Goal: Task Accomplishment & Management: Manage account settings

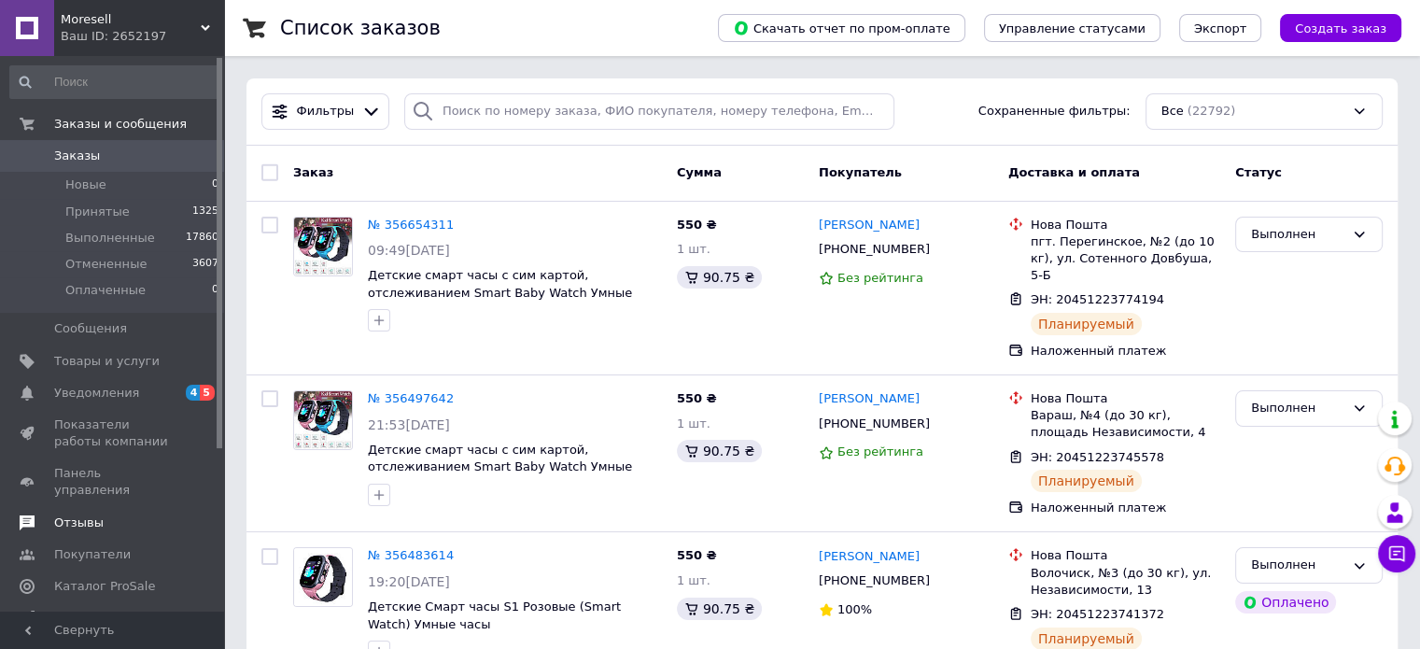
click at [91, 515] on span "Отзывы" at bounding box center [78, 523] width 49 height 17
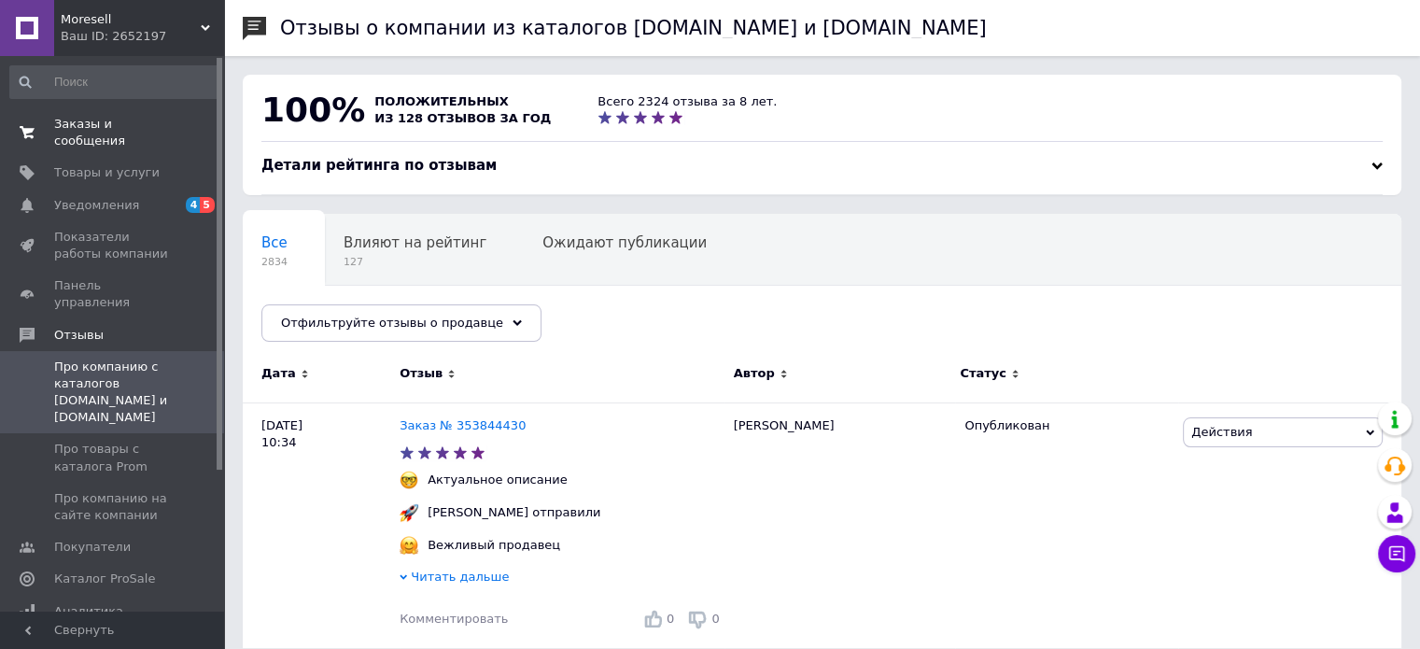
click at [108, 121] on span "Заказы и сообщения" at bounding box center [113, 133] width 119 height 34
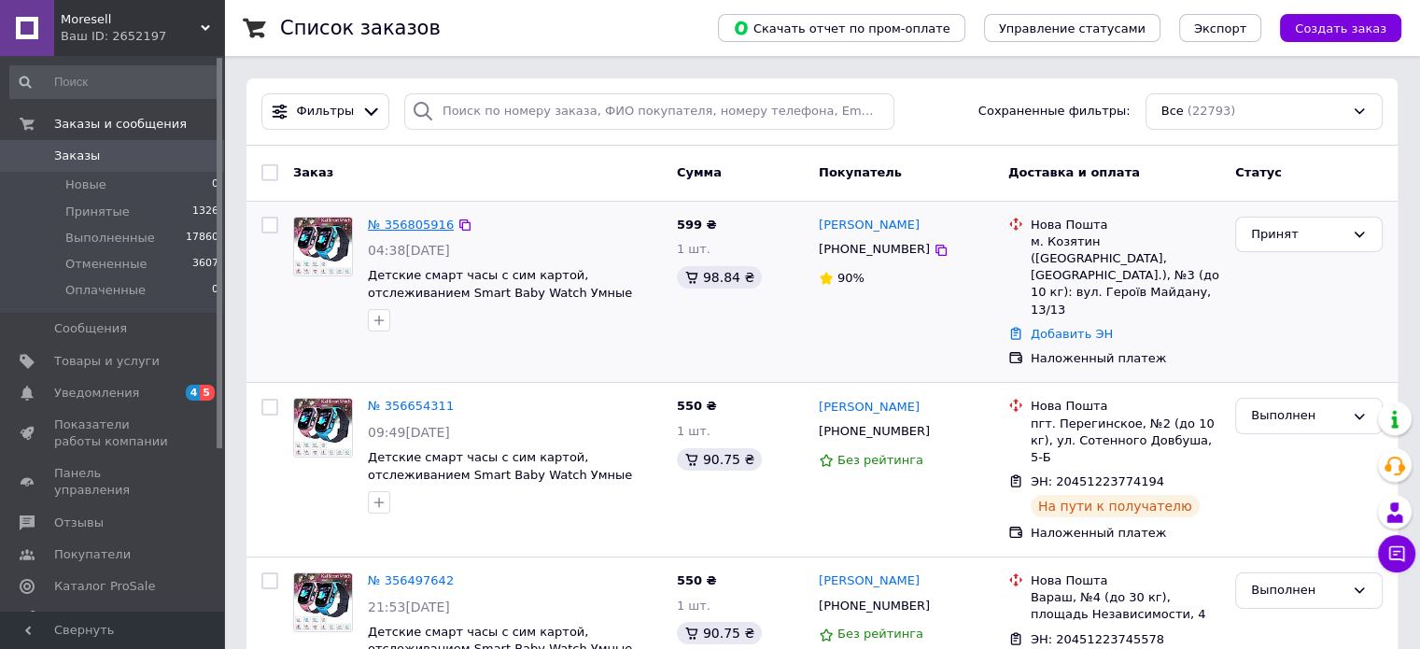
click at [396, 226] on link "№ 356805916" at bounding box center [411, 225] width 86 height 14
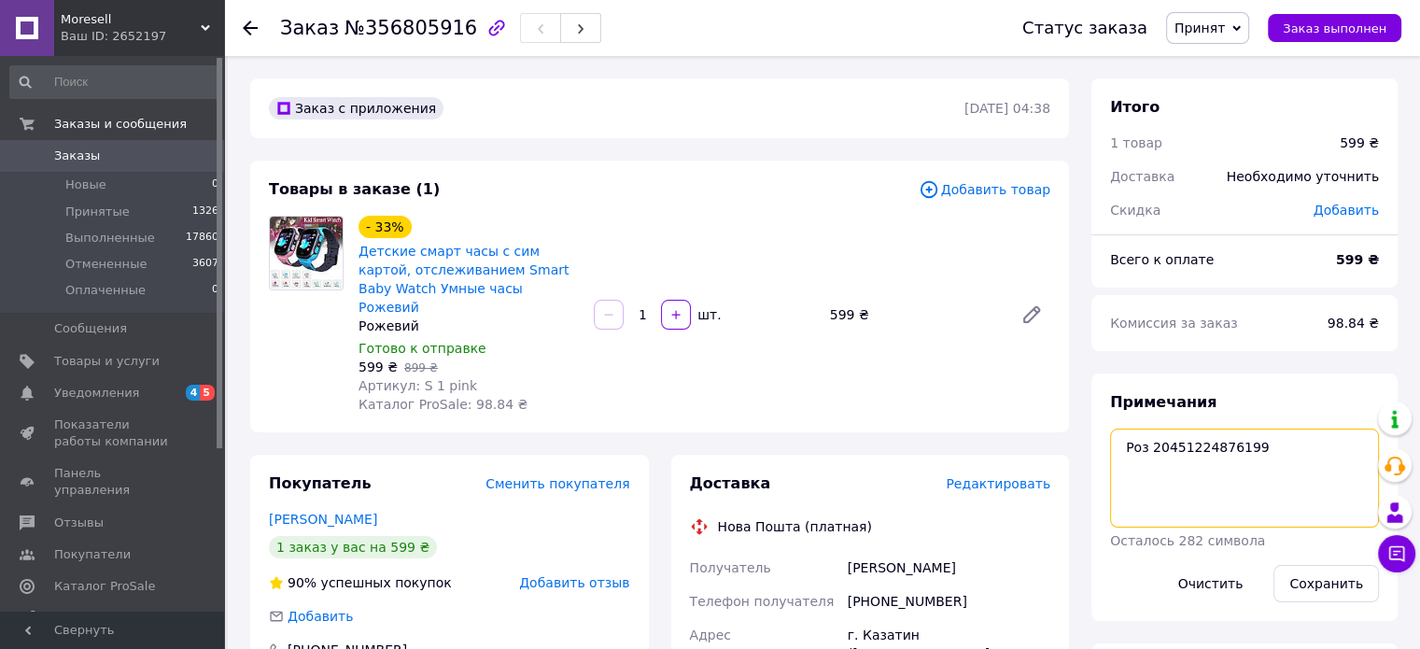
click at [1178, 442] on textarea "Роз 20451224876199" at bounding box center [1244, 478] width 269 height 99
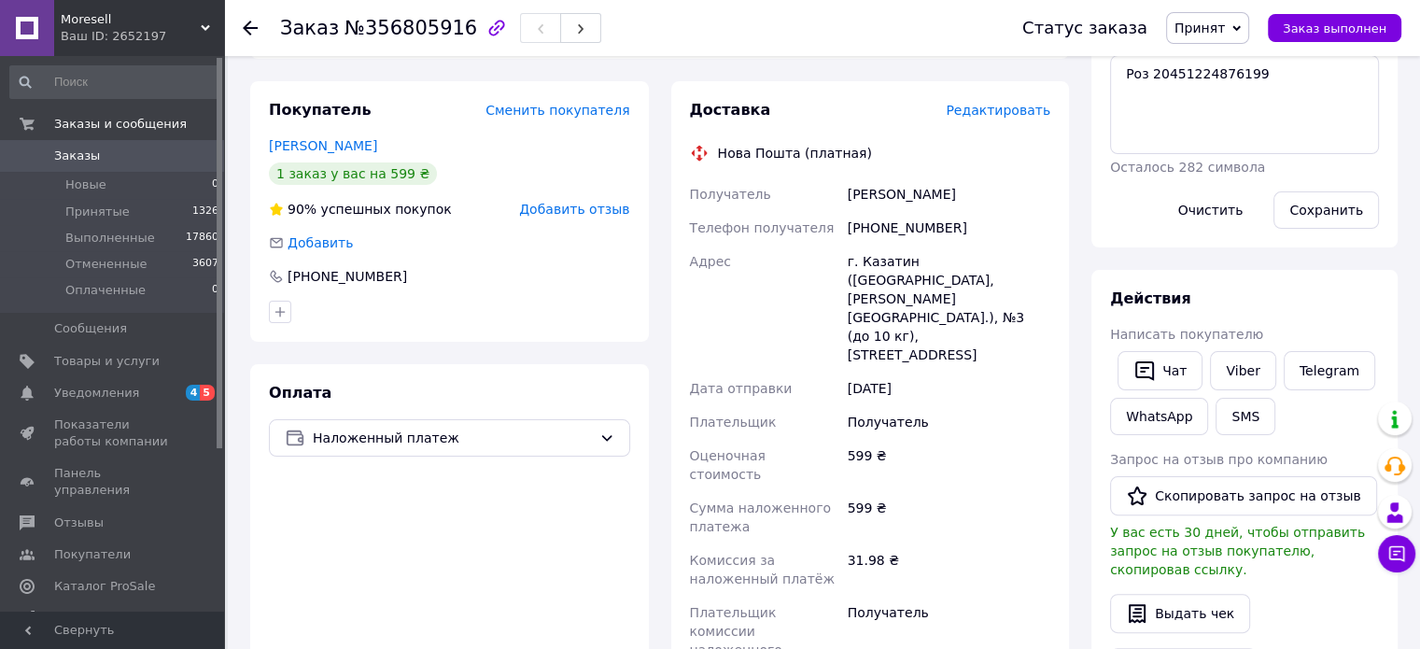
paste input "20451224876199"
type input "20451224876199"
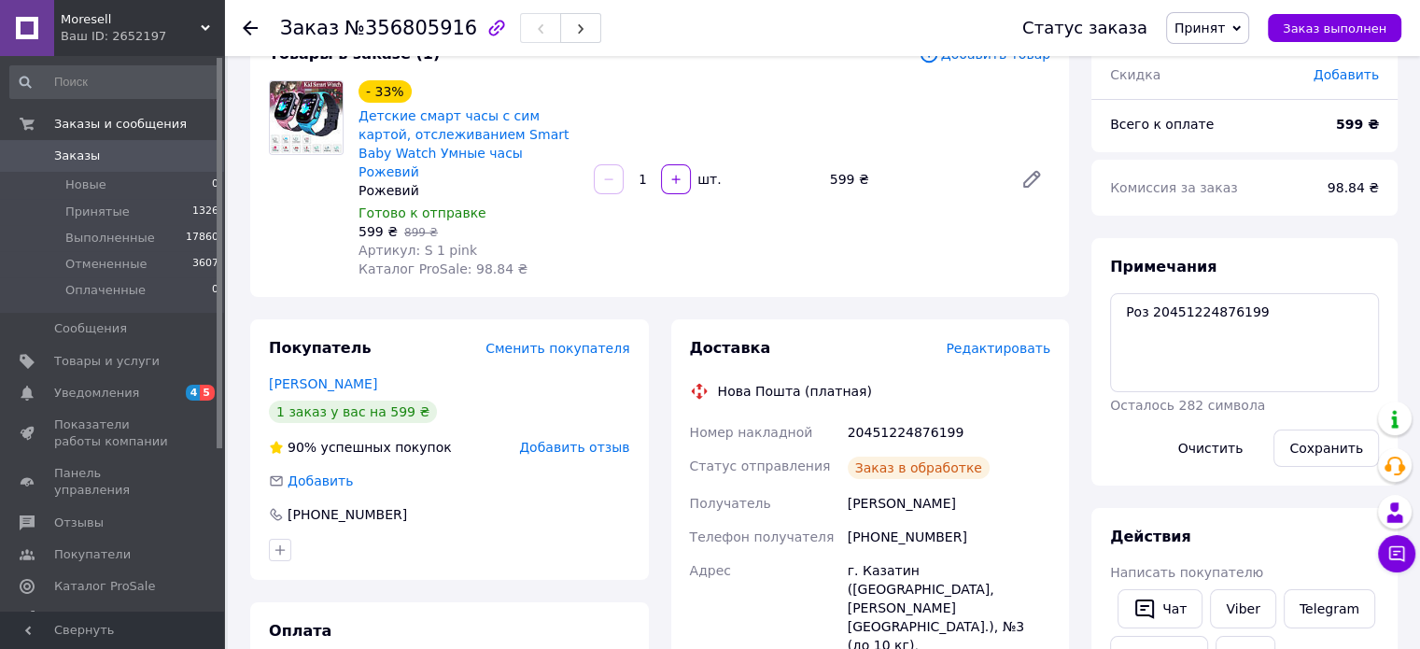
scroll to position [93, 0]
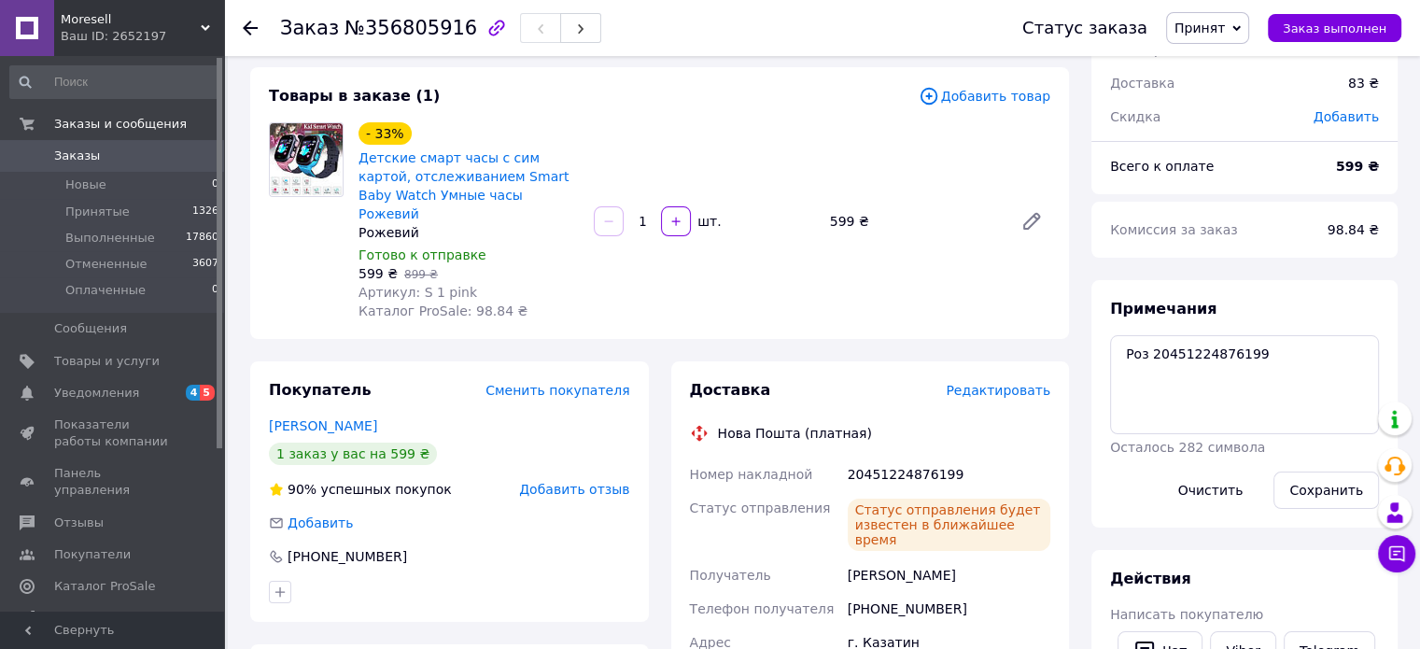
click at [411, 26] on span "№356805916" at bounding box center [411, 28] width 133 height 22
copy span "356805916"
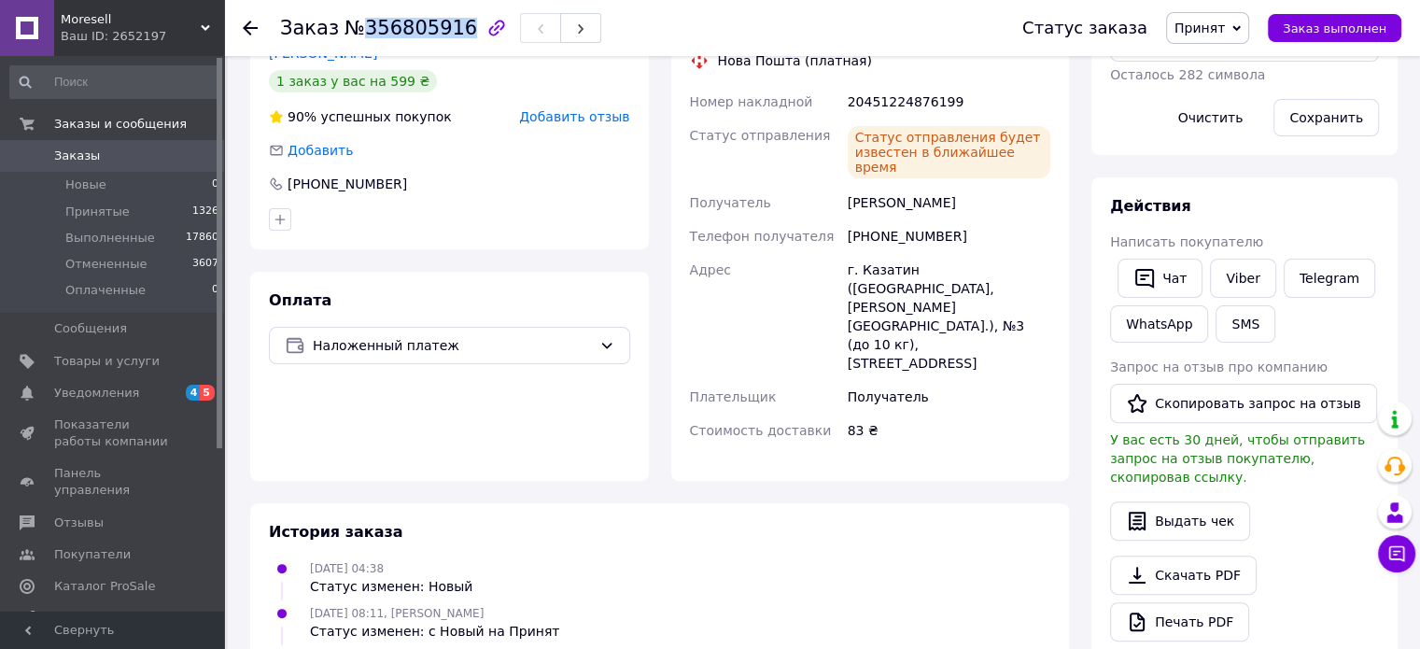
scroll to position [467, 0]
click at [1236, 324] on button "SMS" at bounding box center [1246, 322] width 60 height 37
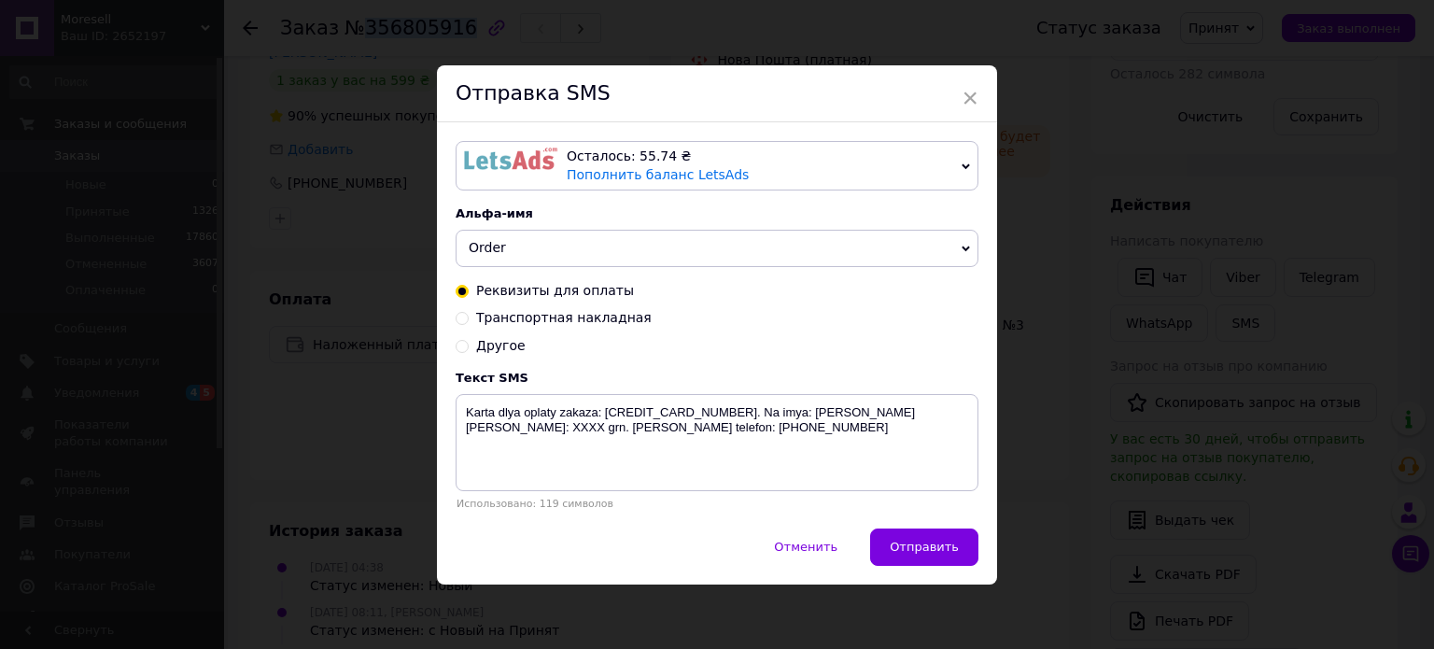
click at [531, 319] on span "Транспортная накладная" at bounding box center [564, 317] width 176 height 15
click at [469, 319] on input "Транспортная накладная" at bounding box center [462, 316] width 13 height 13
radio input "true"
radio input "false"
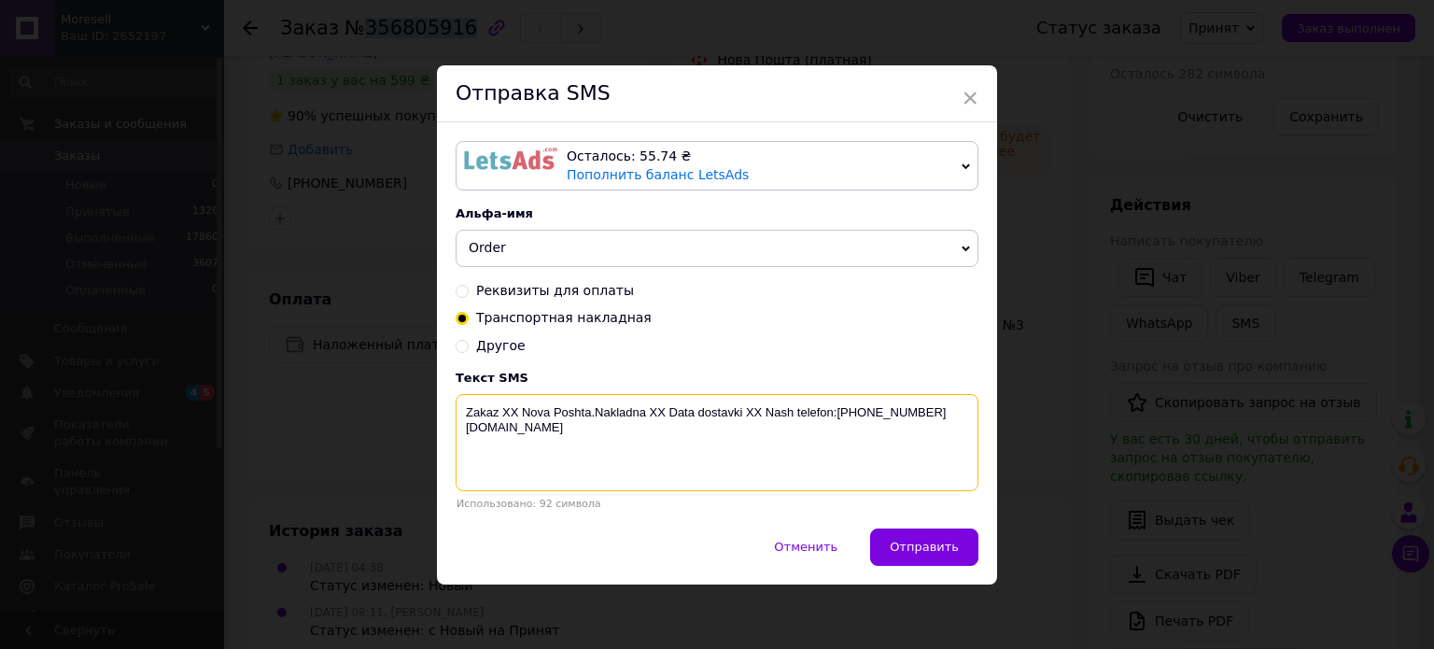
click at [507, 413] on textarea "Zakaz XX Nova Poshta.Nakladna XX Data dostavki XX Nash telefon:[PHONE_NUMBER] […" at bounding box center [717, 442] width 523 height 97
paste textarea "356805916"
drag, startPoint x: 690, startPoint y: 420, endPoint x: 710, endPoint y: 422, distance: 19.7
click at [710, 422] on textarea "Zakaz 356805916 Nova Poshta.Nakladna XX Data dostavki XX Nash telefon:[PHONE_NU…" at bounding box center [717, 442] width 523 height 97
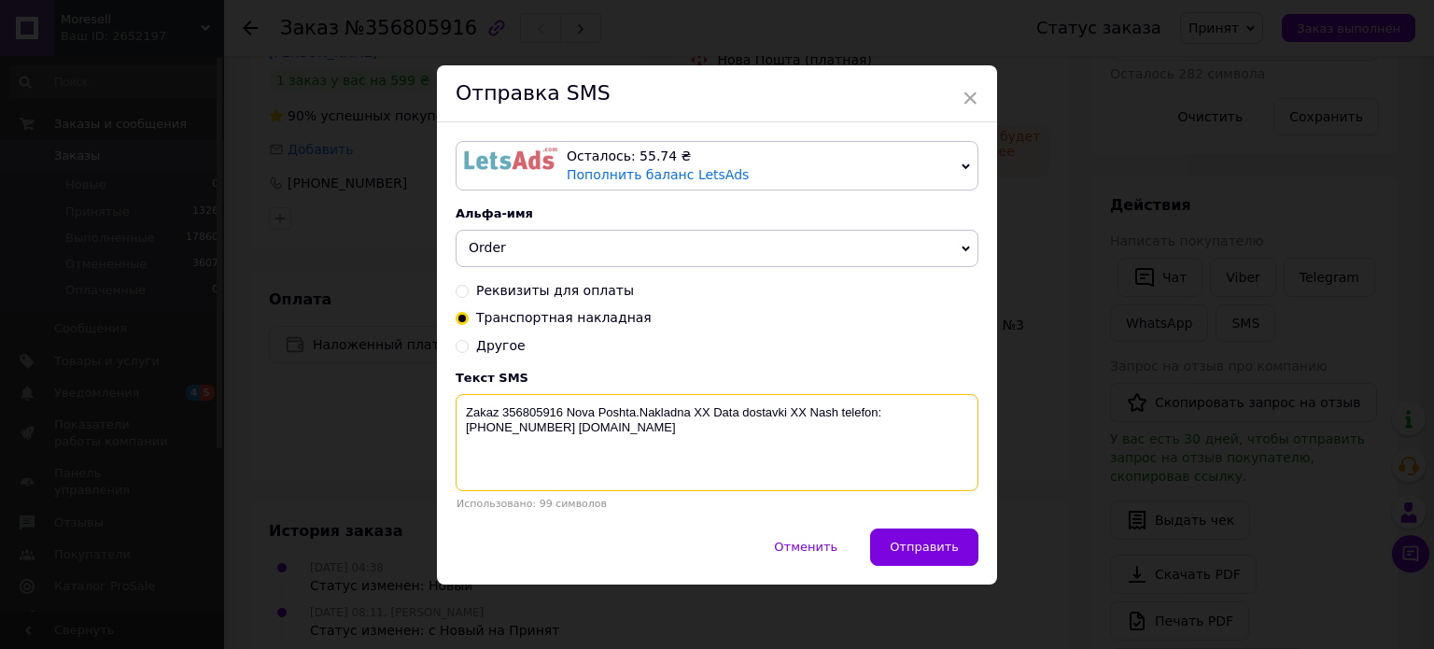
paste textarea "20451224876199"
drag, startPoint x: 863, startPoint y: 419, endPoint x: 899, endPoint y: 457, distance: 52.2
click at [899, 457] on textarea "Zakaz 356805916 Nova Poshta.Nakladna 20451224876199 Data dostavki XX Nash telef…" at bounding box center [717, 442] width 523 height 97
drag, startPoint x: 868, startPoint y: 419, endPoint x: 882, endPoint y: 433, distance: 19.2
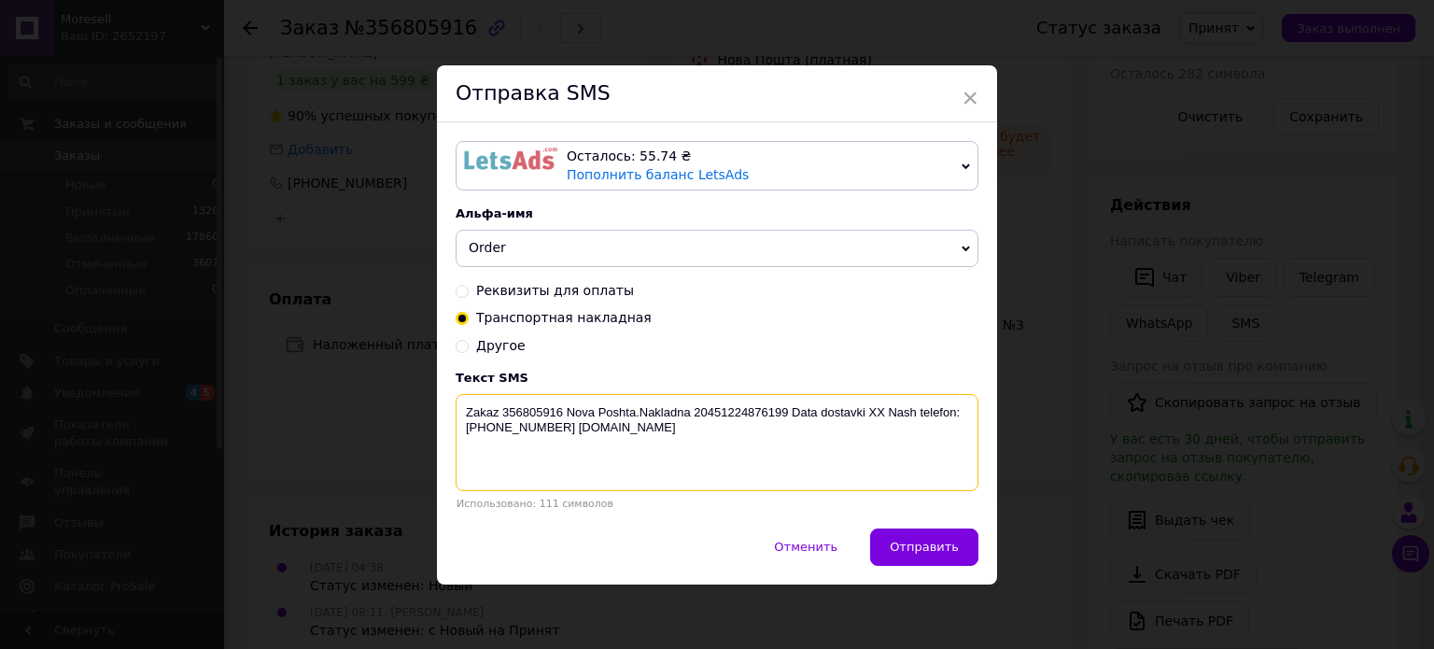
click at [882, 433] on textarea "Zakaz 356805916 Nova Poshta.Nakladna 20451224876199 Data dostavki XX Nash telef…" at bounding box center [717, 442] width 523 height 97
type textarea "Zakaz 356805916 Nova Poshta.Nakladna 20451224876199 Data dostavki 14.08."
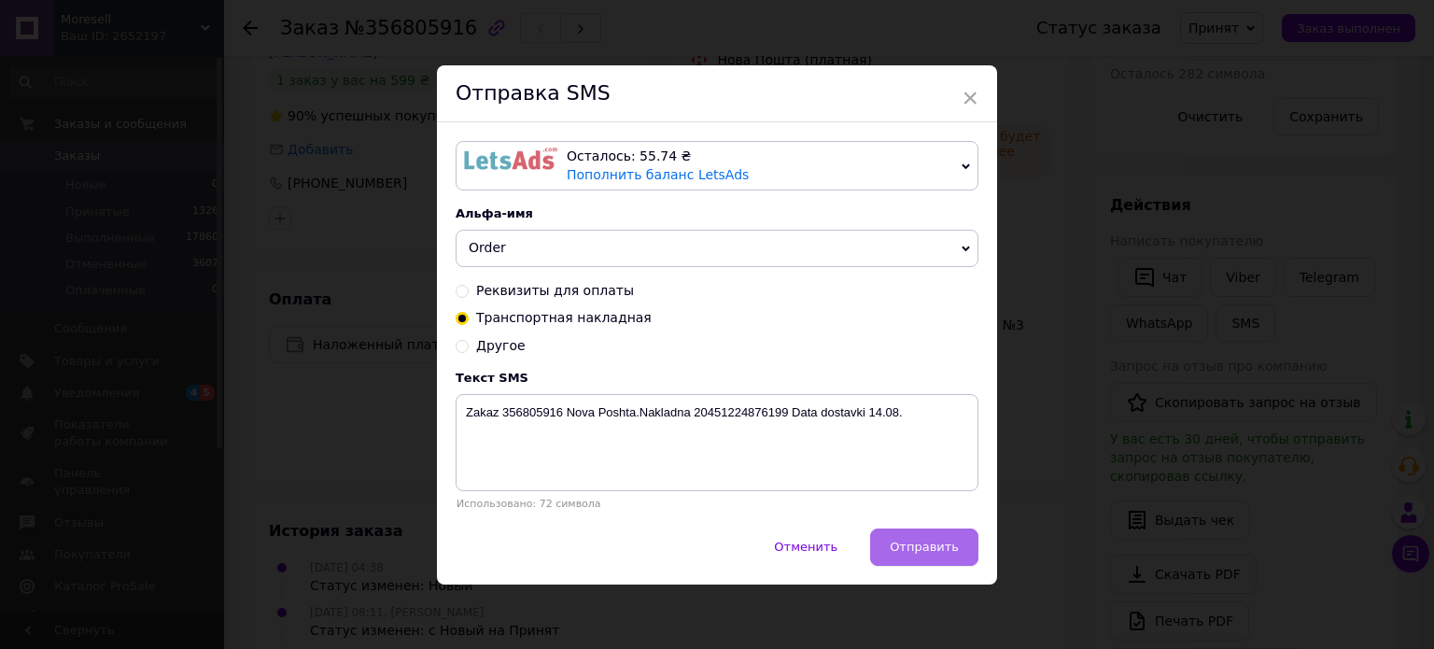
click at [952, 548] on span "Отправить" at bounding box center [924, 547] width 69 height 14
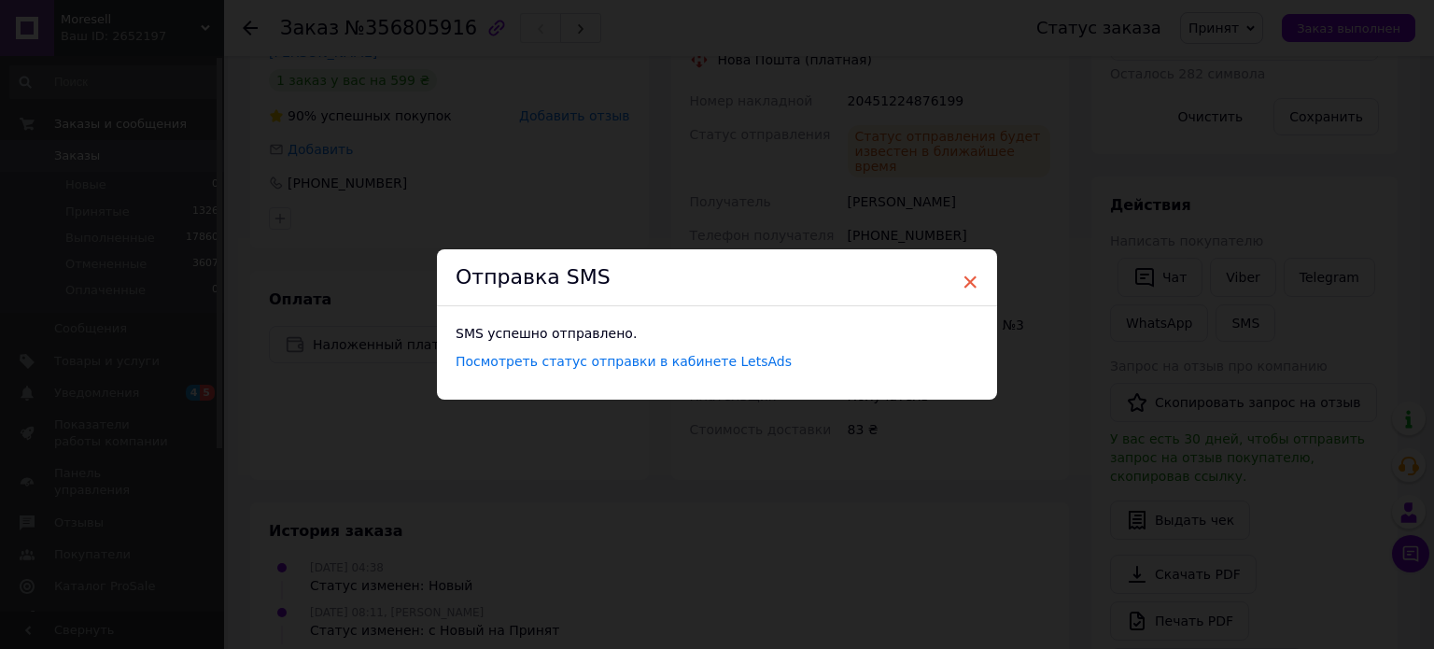
click at [968, 280] on span "×" at bounding box center [970, 282] width 17 height 32
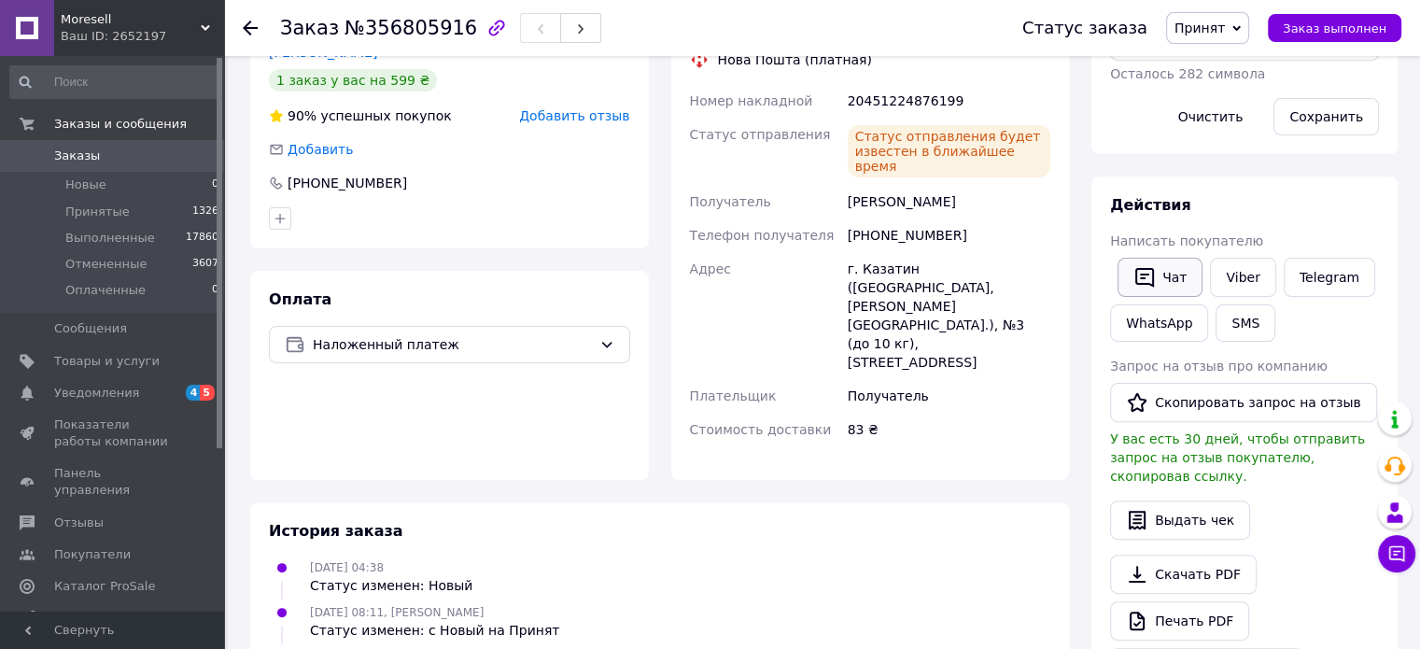
click at [1167, 271] on button "Чат" at bounding box center [1160, 277] width 85 height 39
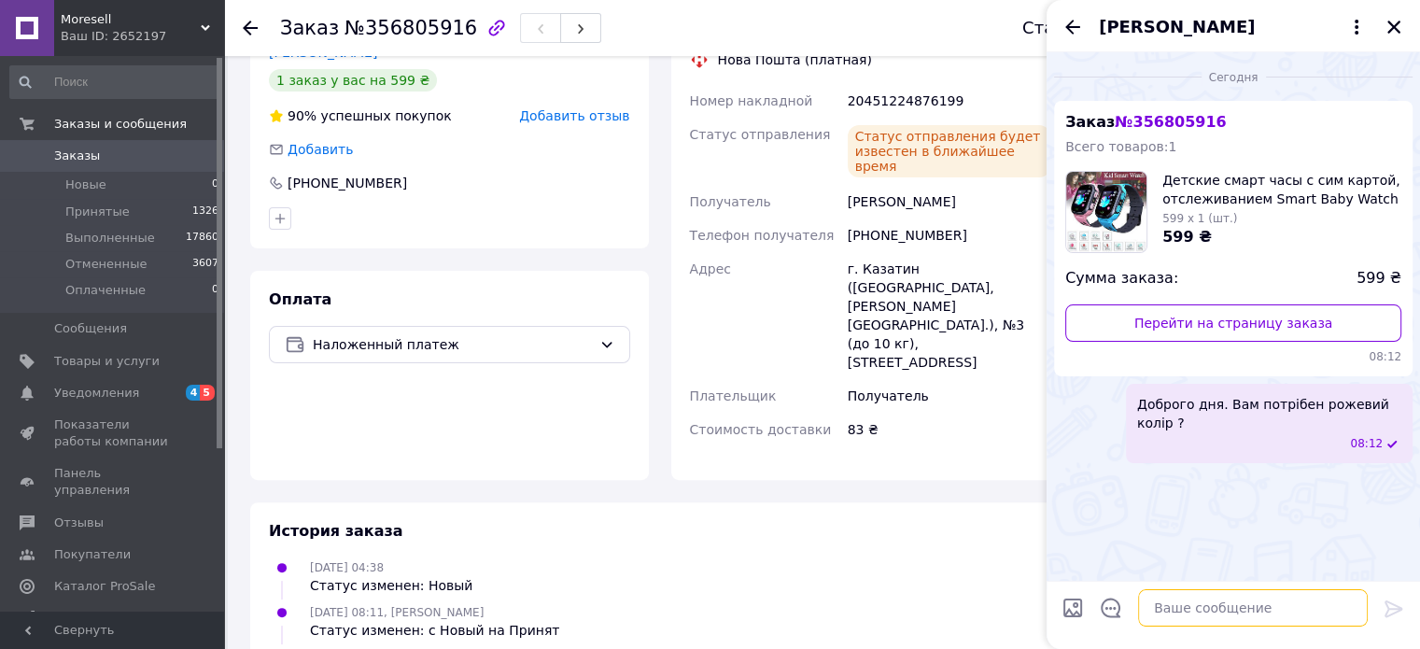
click at [1253, 603] on textarea at bounding box center [1253, 607] width 230 height 37
paste textarea "Zakaz 356805916 Nova Poshta.Nakladna 20451224876199 Data dostavki 14.08."
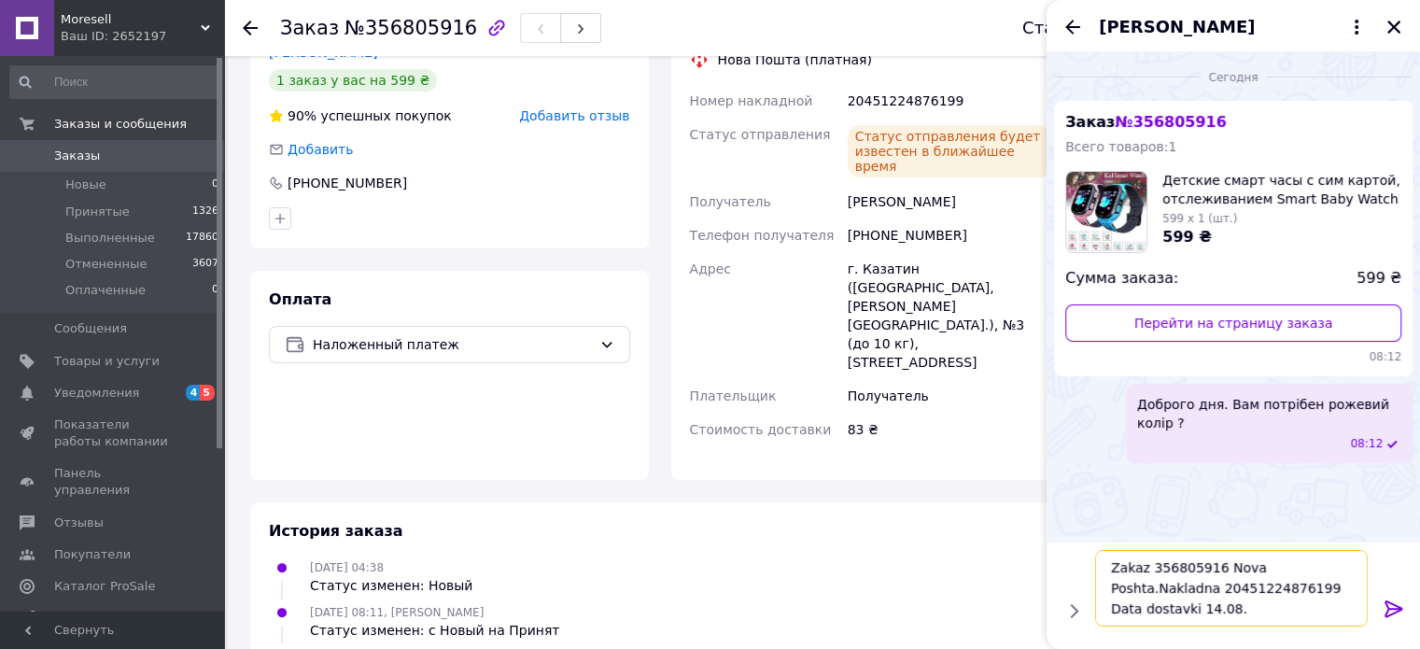
scroll to position [0, 0]
type textarea "Zakaz 356805916 Nova Poshta.Nakladna 20451224876199 Data dostavki 14.08."
click at [1391, 608] on icon at bounding box center [1394, 608] width 18 height 17
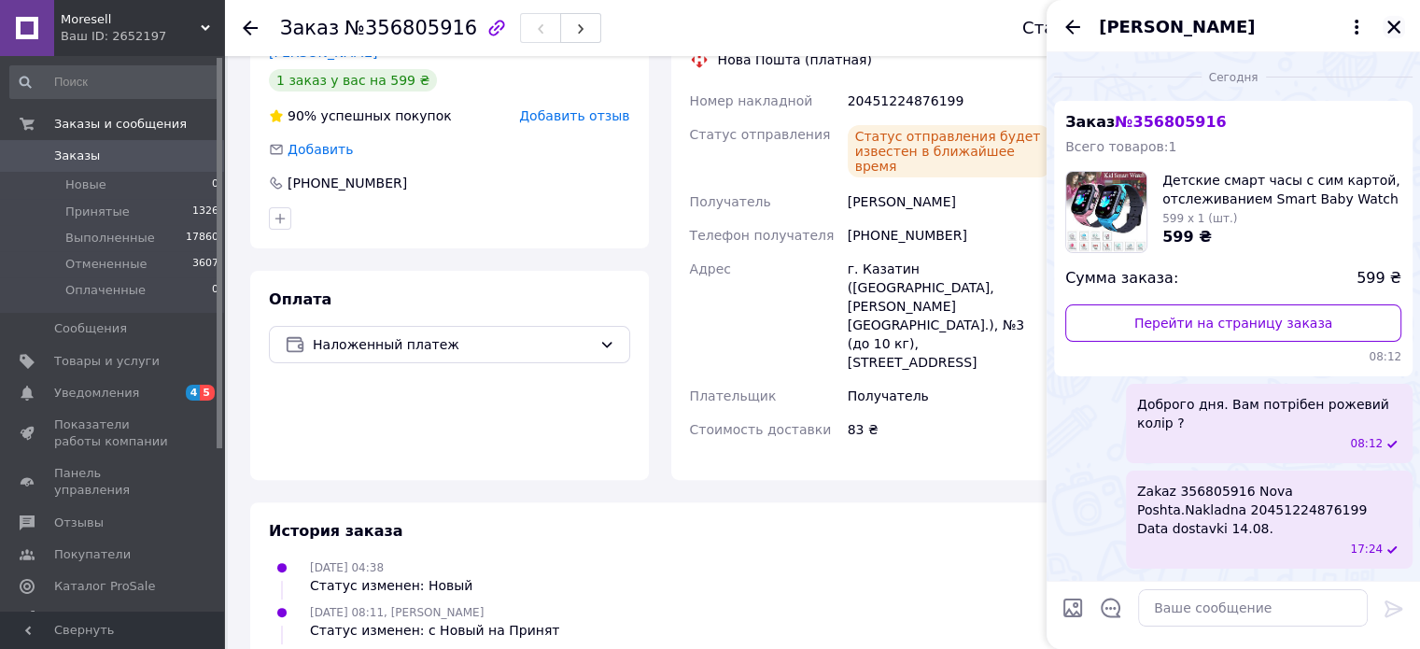
click at [1396, 30] on icon "Закрыть" at bounding box center [1394, 27] width 13 height 13
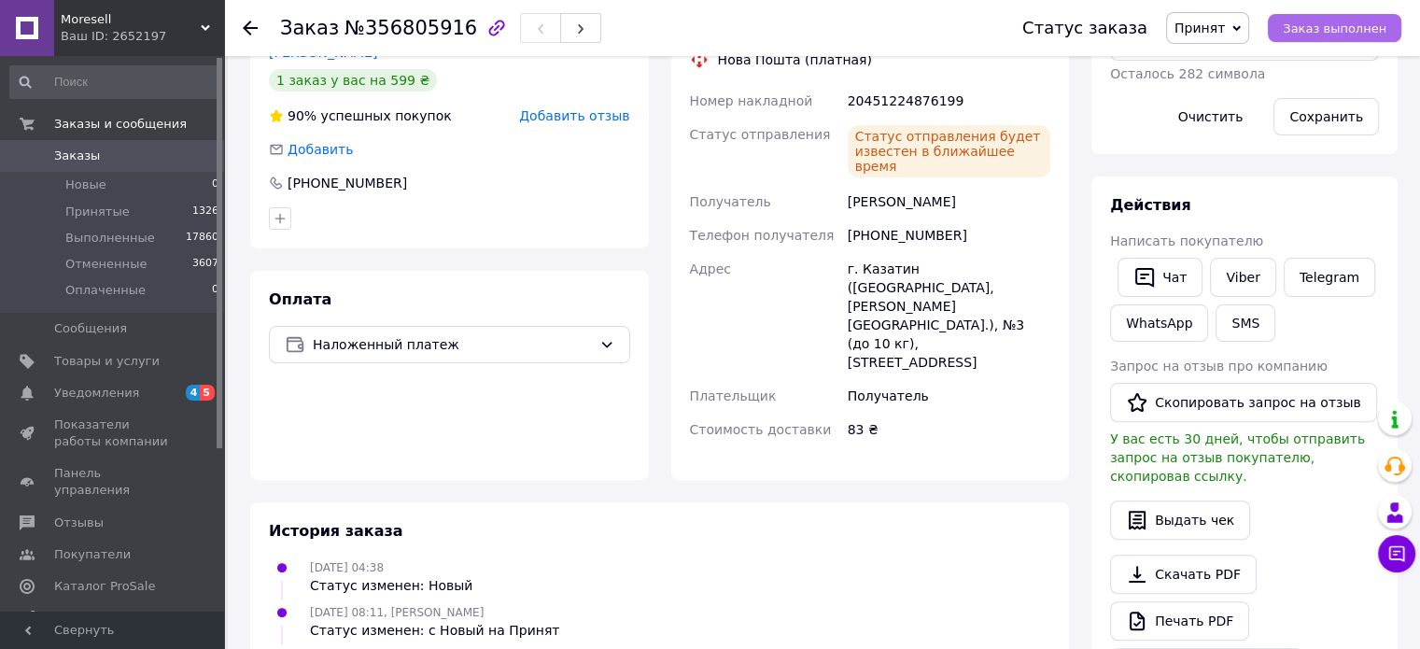
click at [1307, 28] on span "Заказ выполнен" at bounding box center [1335, 28] width 104 height 14
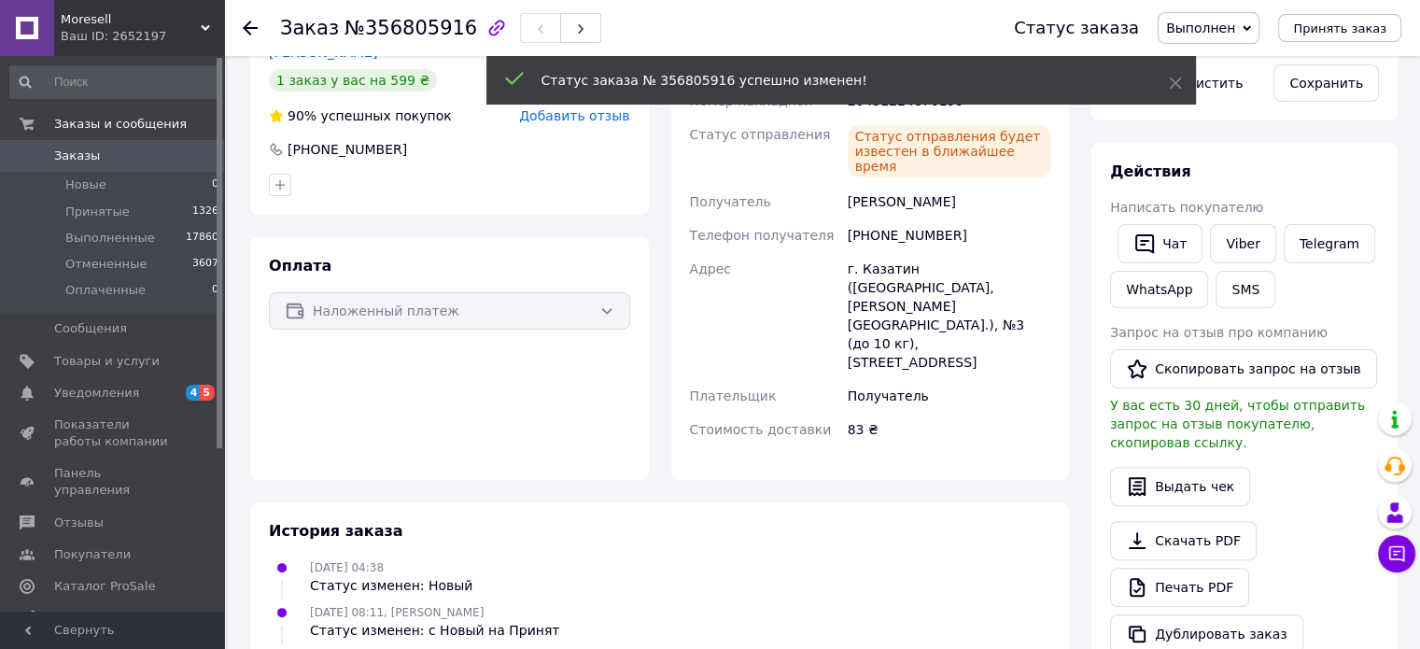
click at [92, 165] on link "Заказы 0" at bounding box center [115, 156] width 230 height 32
